Goal: Information Seeking & Learning: Find contact information

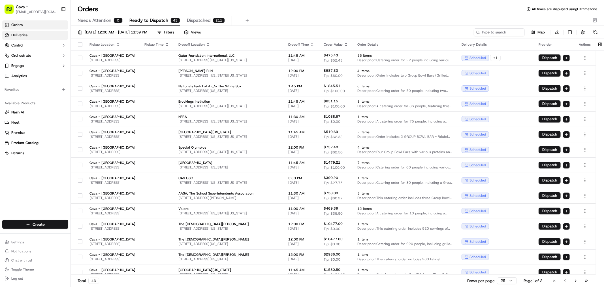
click at [20, 36] on span "Deliveries" at bounding box center [19, 35] width 16 height 5
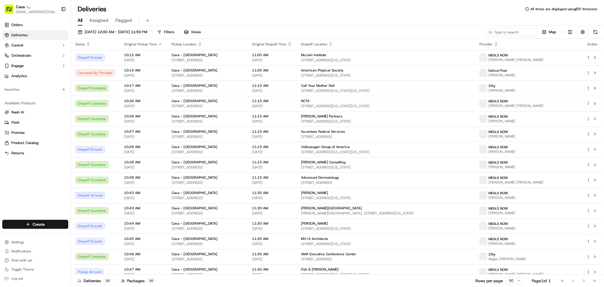
click at [183, 7] on div "Deliveries All times are displayed using EDT timezone" at bounding box center [338, 9] width 534 height 9
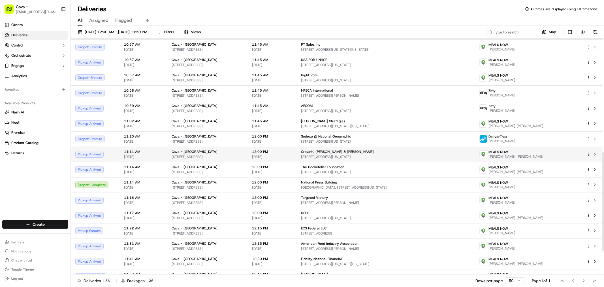
click at [224, 159] on td "Cava - [GEOGRAPHIC_DATA] [STREET_ADDRESS]" at bounding box center [207, 154] width 80 height 15
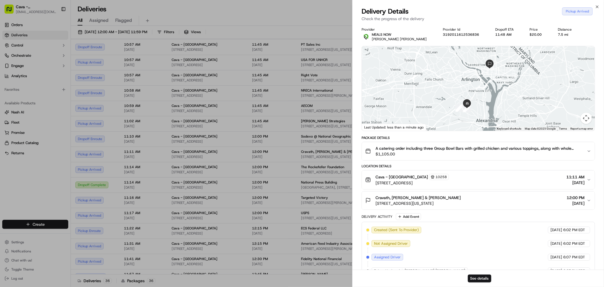
scroll to position [41, 0]
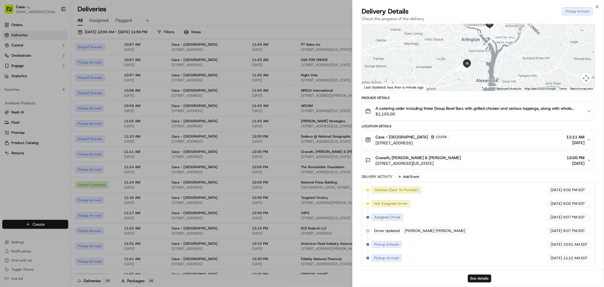
drag, startPoint x: 440, startPoint y: 134, endPoint x: 454, endPoint y: 149, distance: 20.4
click at [454, 149] on div "Location Details [GEOGRAPHIC_DATA][STREET_ADDRESS] 11:11 AM [DATE] [GEOGRAPHIC_…" at bounding box center [479, 147] width 234 height 46
click at [457, 162] on span "[STREET_ADDRESS][US_STATE]" at bounding box center [418, 163] width 85 height 6
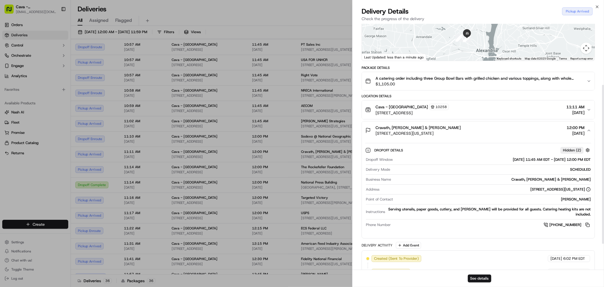
scroll to position [103, 0]
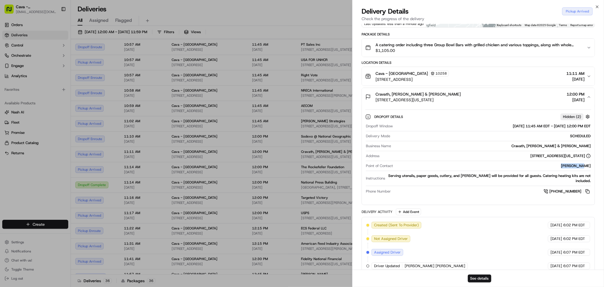
drag, startPoint x: 573, startPoint y: 166, endPoint x: 591, endPoint y: 167, distance: 17.9
click at [591, 167] on div "[PERSON_NAME]" at bounding box center [494, 165] width 196 height 5
copy div "[PERSON_NAME]"
click at [586, 188] on button at bounding box center [588, 191] width 6 height 6
